Goal: Information Seeking & Learning: Learn about a topic

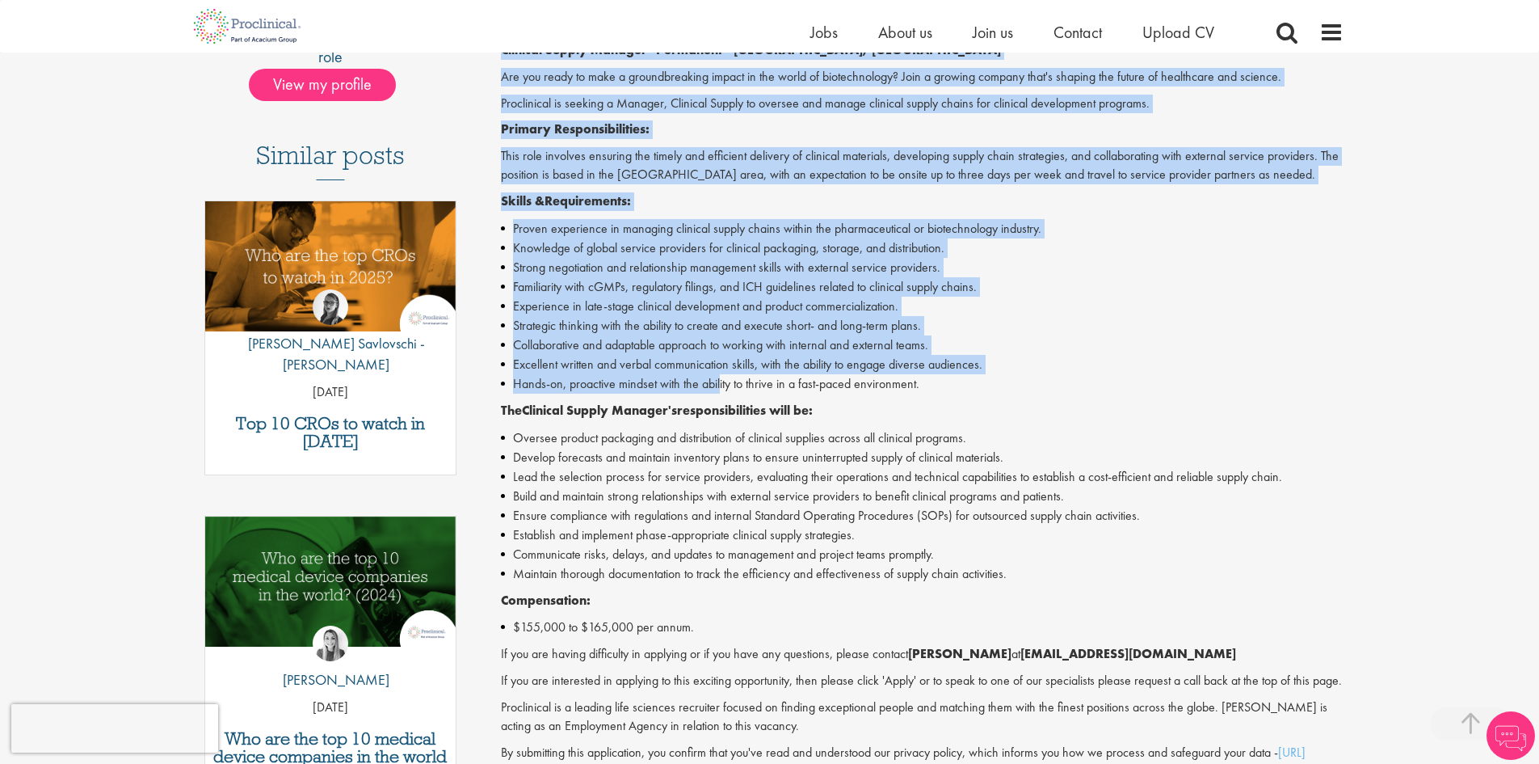
scroll to position [404, 0]
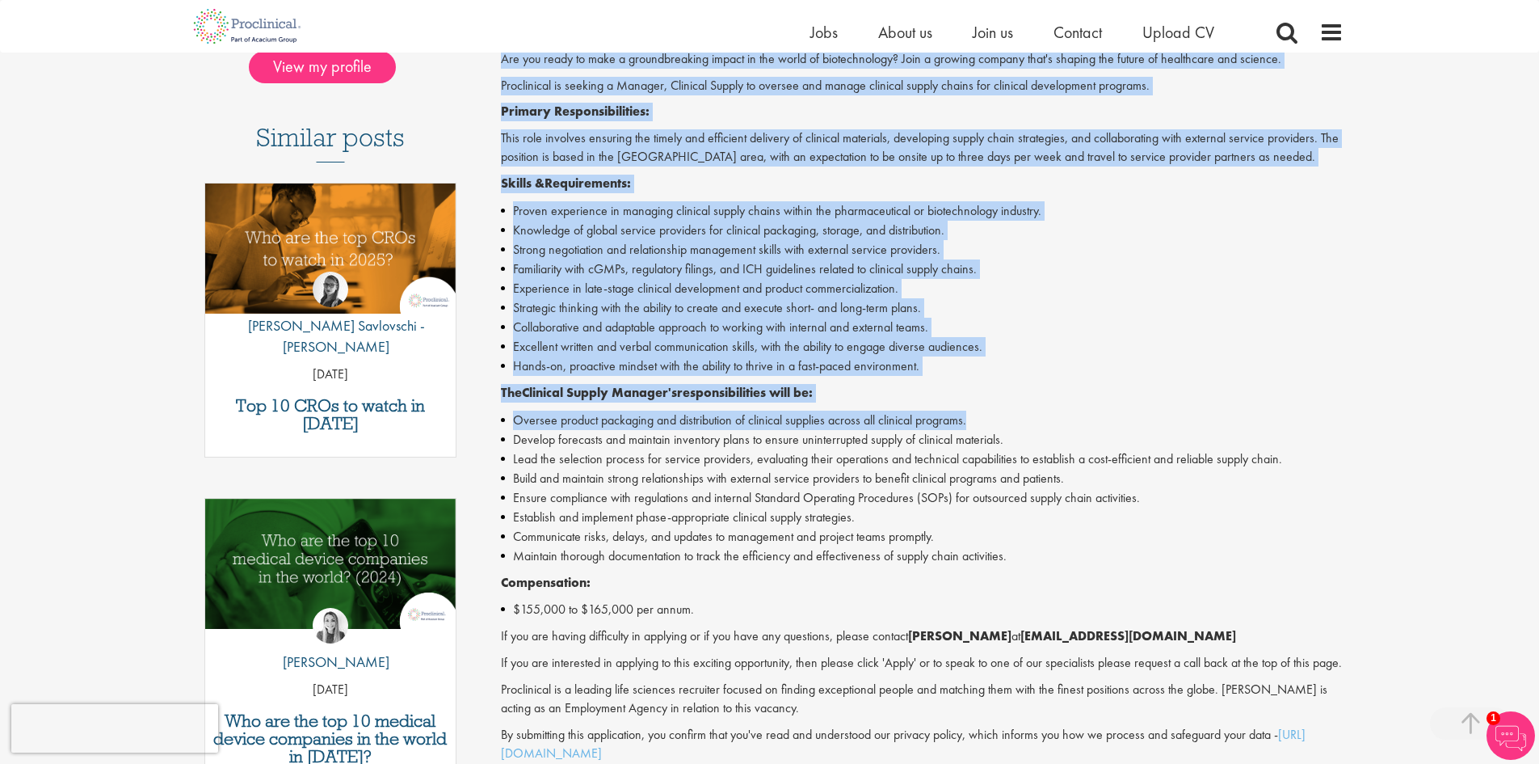
drag, startPoint x: 498, startPoint y: 221, endPoint x: 1071, endPoint y: 425, distance: 608.3
click at [1071, 425] on div "Clinical Supply Manager Salary: US$155000 - US$165000 per annum Job type: Perma…" at bounding box center [916, 348] width 879 height 1143
click at [1094, 410] on li "Oversee product packaging and distribution of clinical supplies across all clin…" at bounding box center [922, 419] width 843 height 19
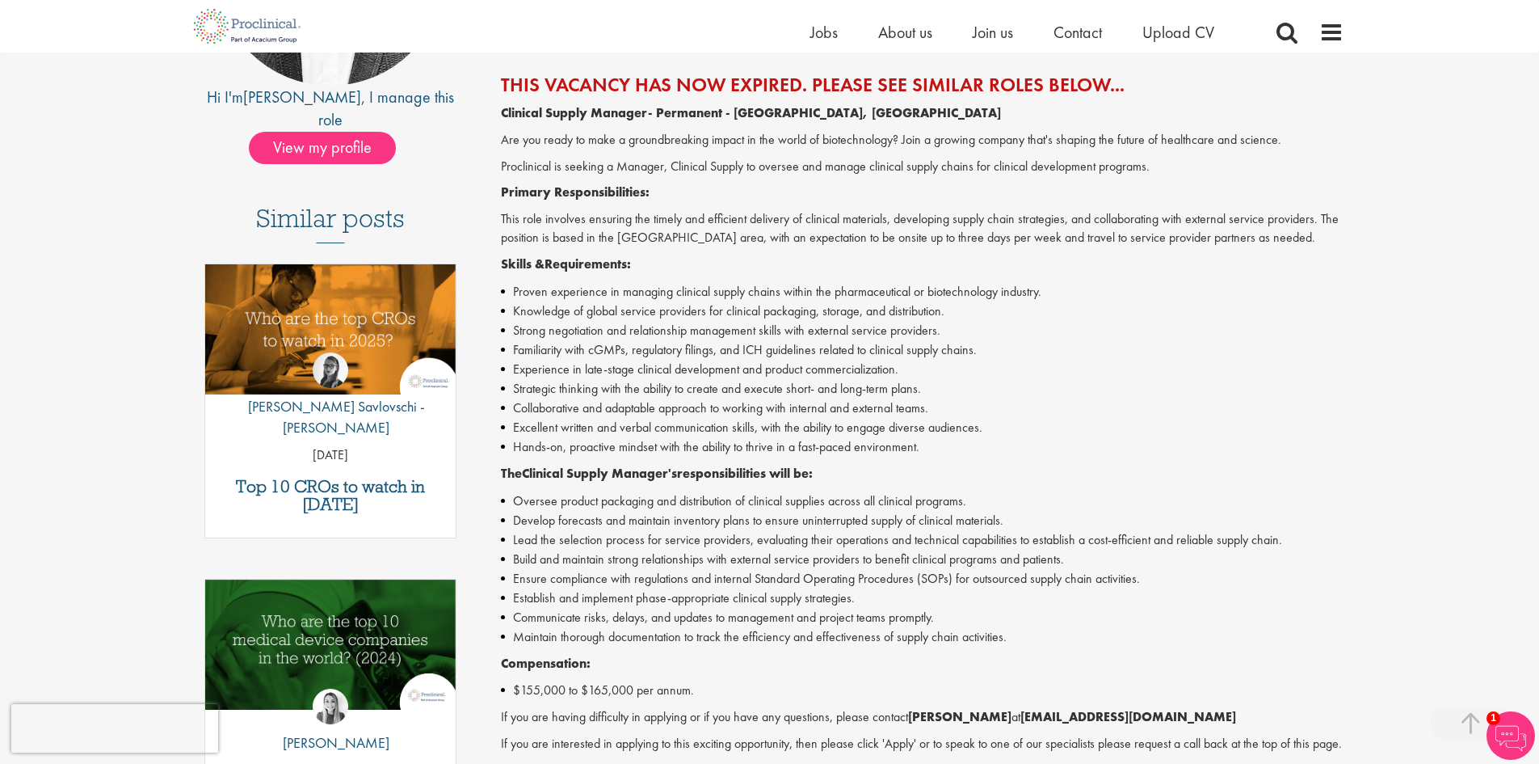
scroll to position [242, 0]
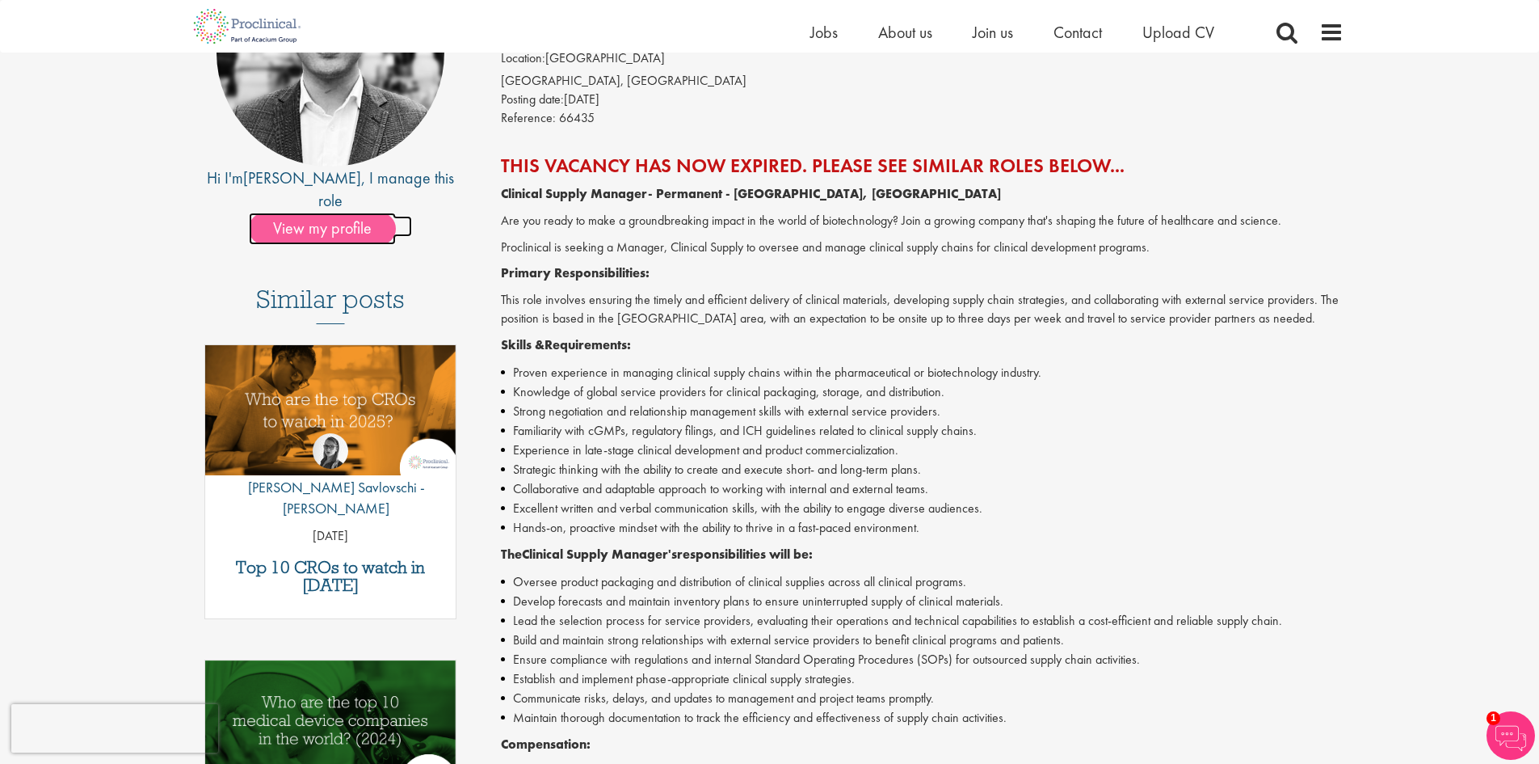
click at [371, 213] on span "View my profile" at bounding box center [322, 229] width 147 height 32
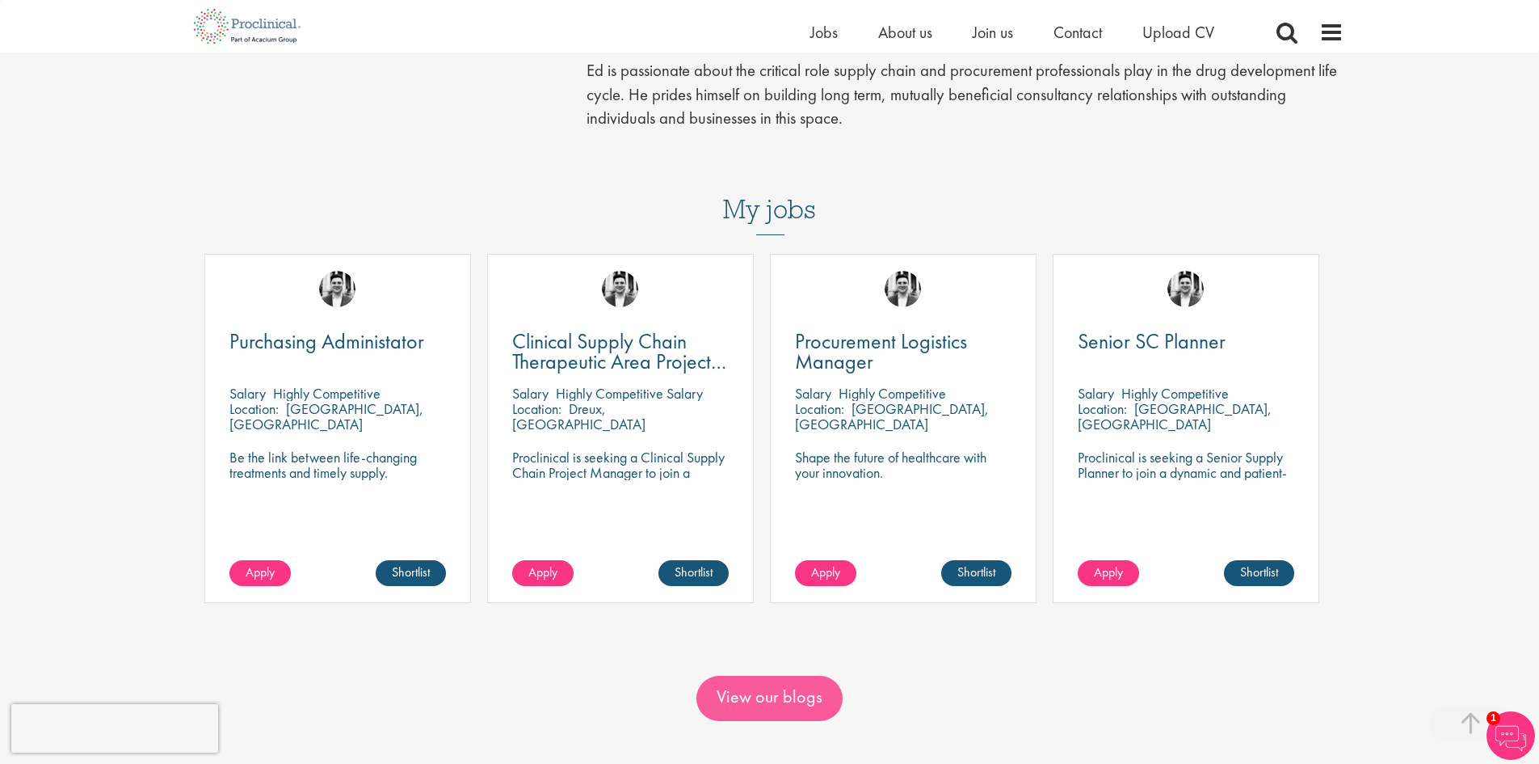
scroll to position [646, 0]
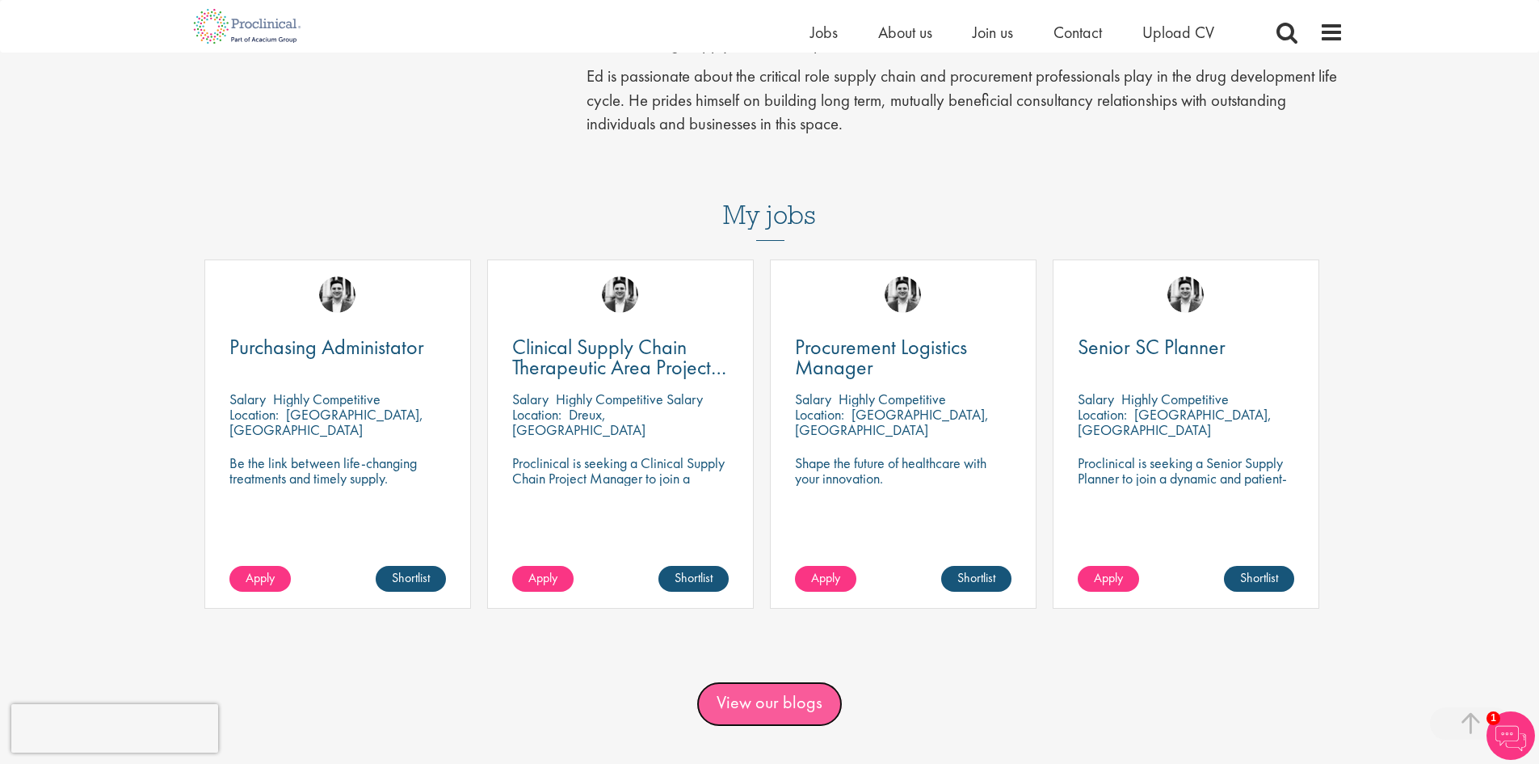
click at [788, 681] on link "View our blogs" at bounding box center [770, 703] width 146 height 45
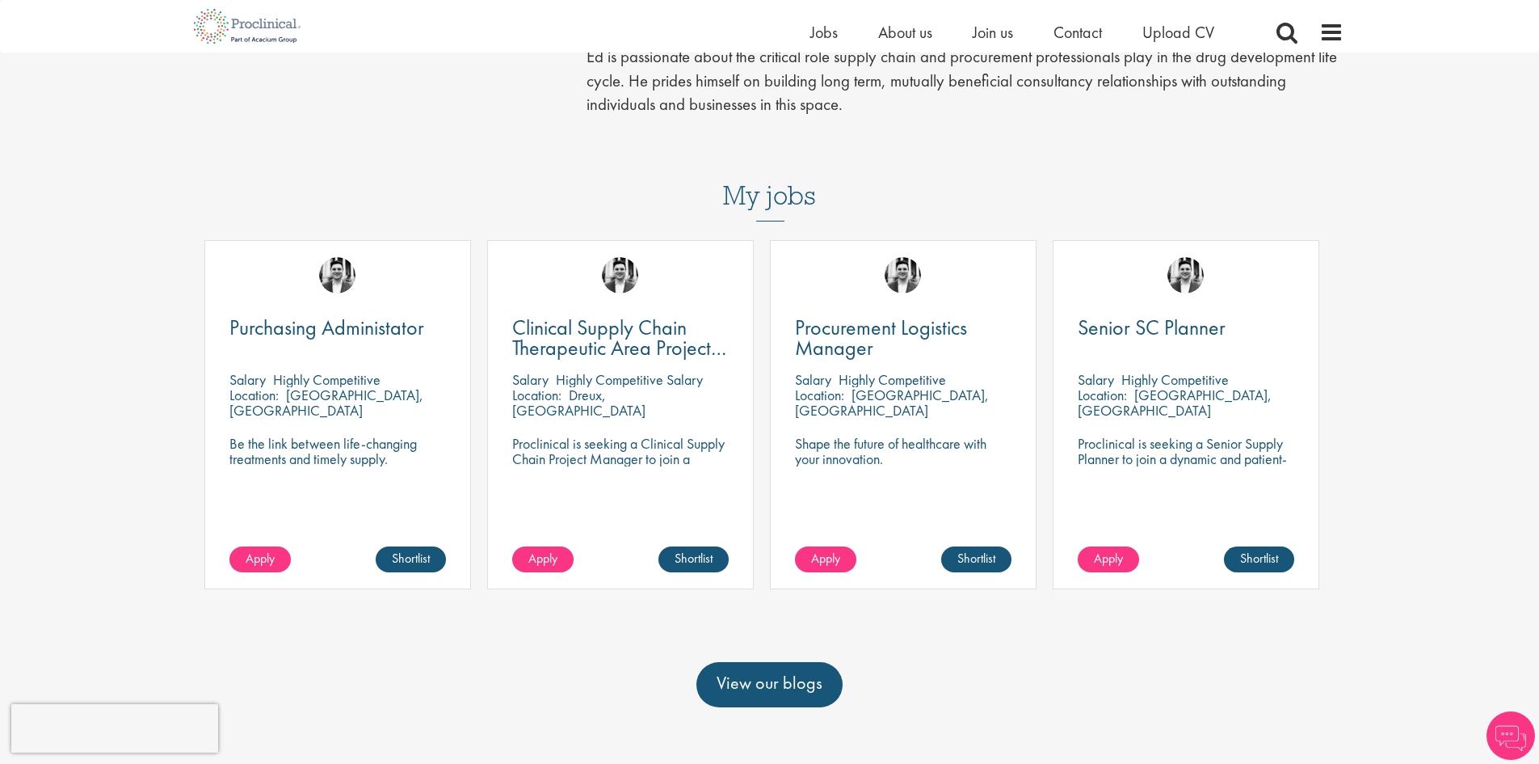
scroll to position [648, 0]
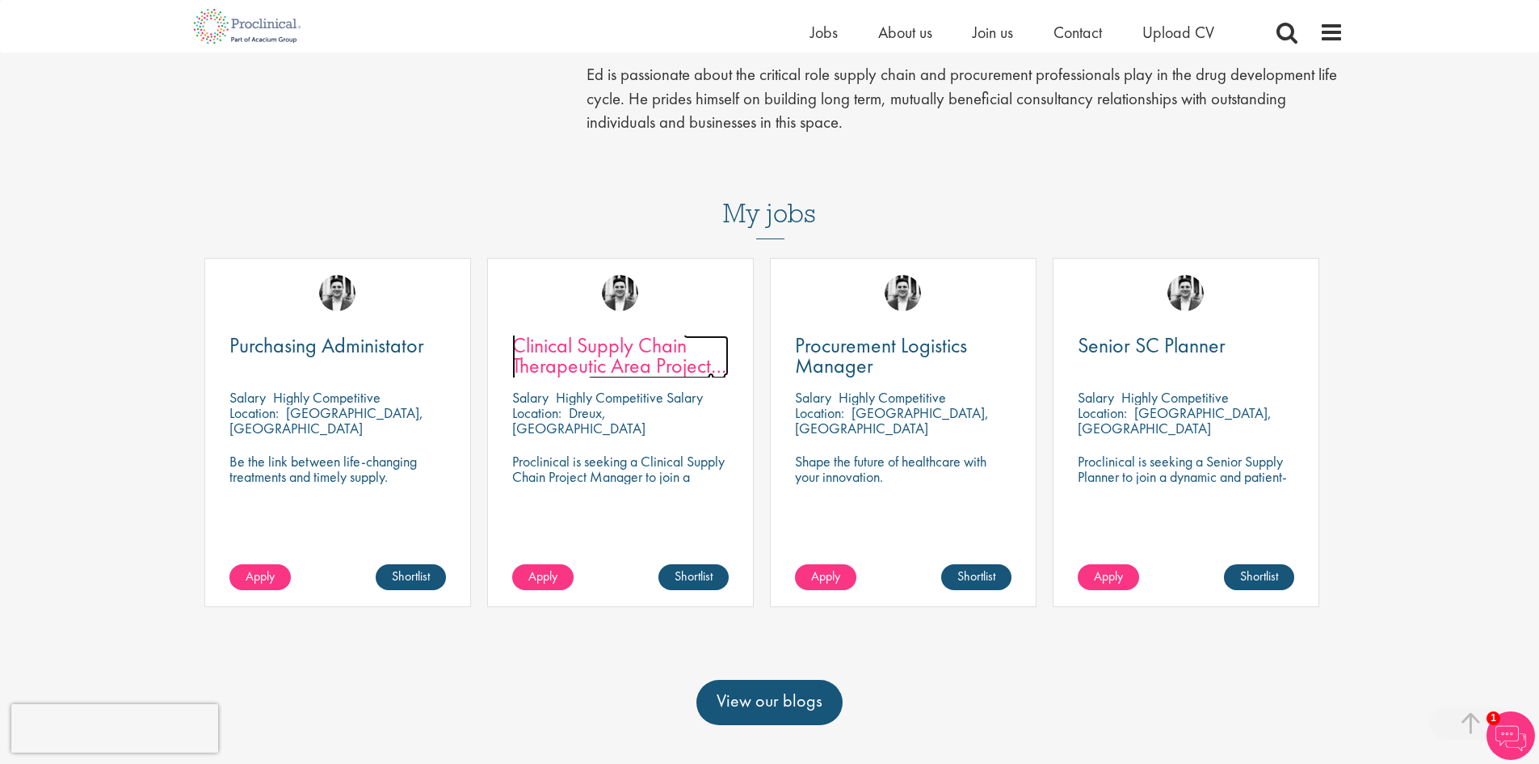
click at [683, 331] on span "Clinical Supply Chain Therapeutic Area Project Manager" at bounding box center [619, 365] width 214 height 68
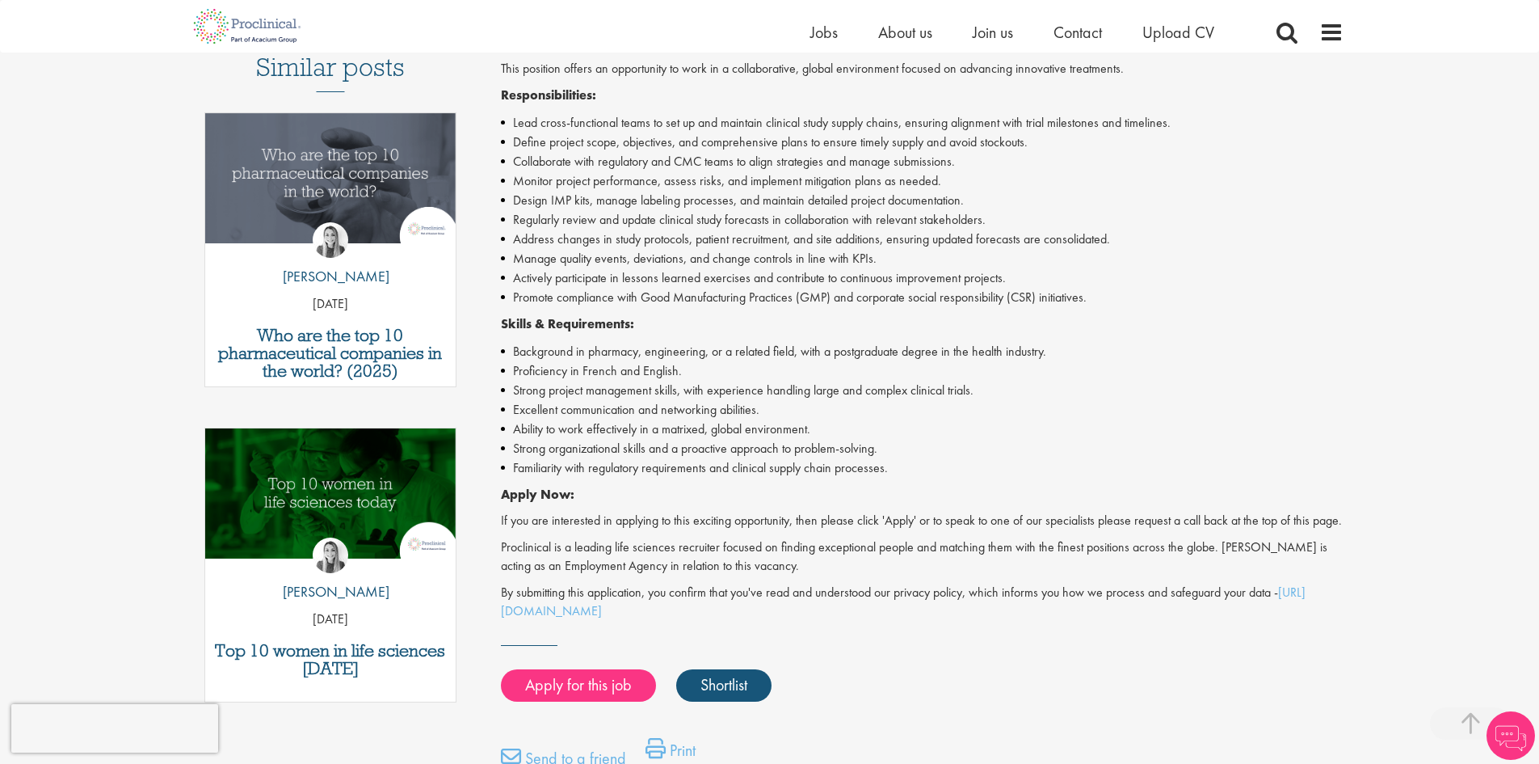
scroll to position [485, 0]
